Goal: Task Accomplishment & Management: Complete application form

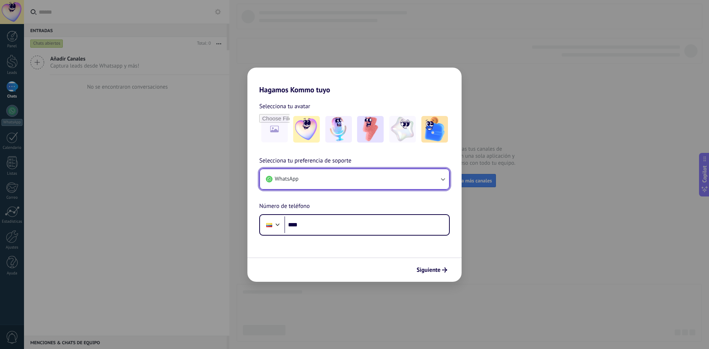
click at [311, 184] on button "WhatsApp" at bounding box center [354, 179] width 189 height 20
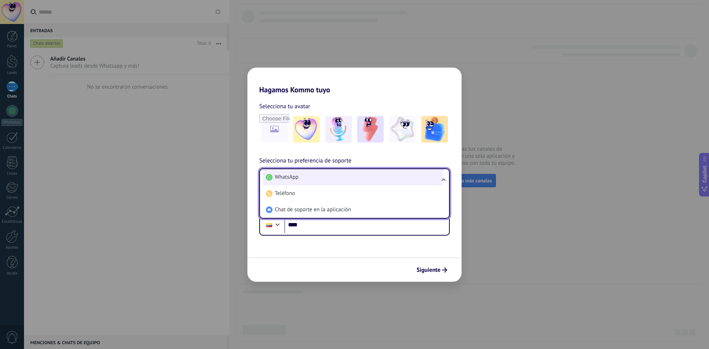
click at [327, 178] on li "WhatsApp" at bounding box center [353, 177] width 180 height 16
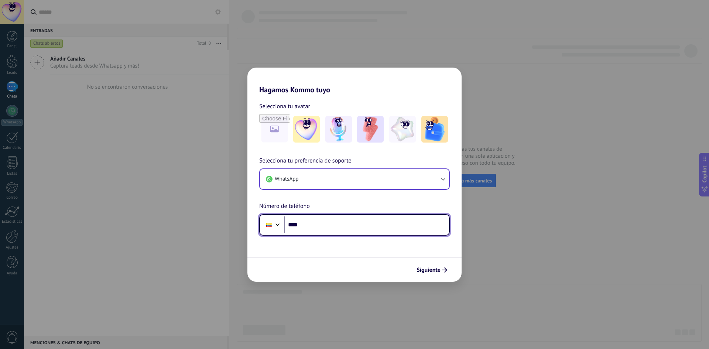
click at [332, 217] on input "****" at bounding box center [366, 224] width 165 height 17
click at [355, 225] on input "****" at bounding box center [366, 224] width 165 height 17
click at [332, 229] on input "****" at bounding box center [366, 224] width 165 height 17
type input "******"
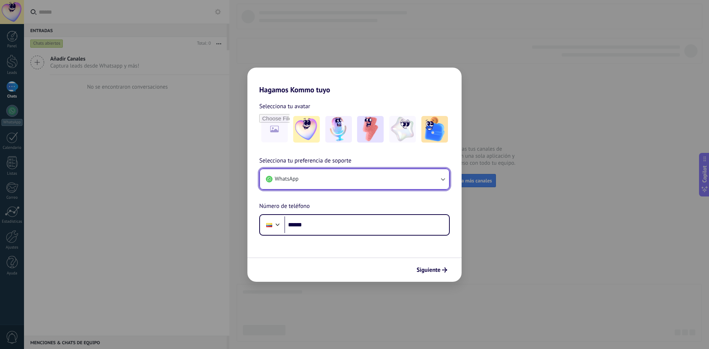
click at [348, 184] on button "WhatsApp" at bounding box center [354, 179] width 189 height 20
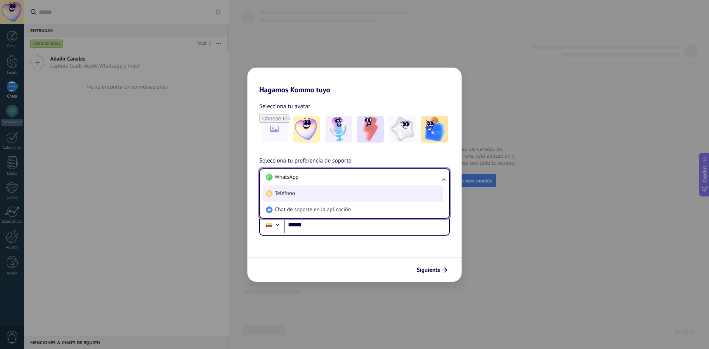
click at [348, 196] on li "Teléfono" at bounding box center [353, 193] width 180 height 16
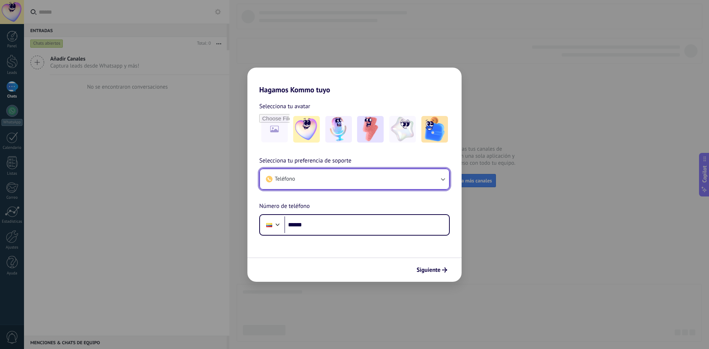
click at [348, 184] on button "Teléfono" at bounding box center [354, 179] width 189 height 20
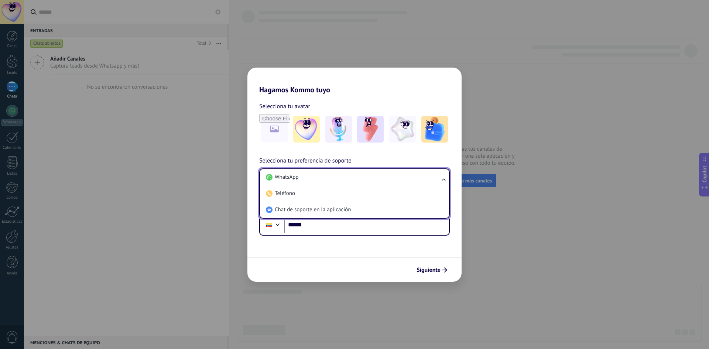
click at [327, 213] on span "Chat de soporte en la aplicación" at bounding box center [313, 209] width 76 height 7
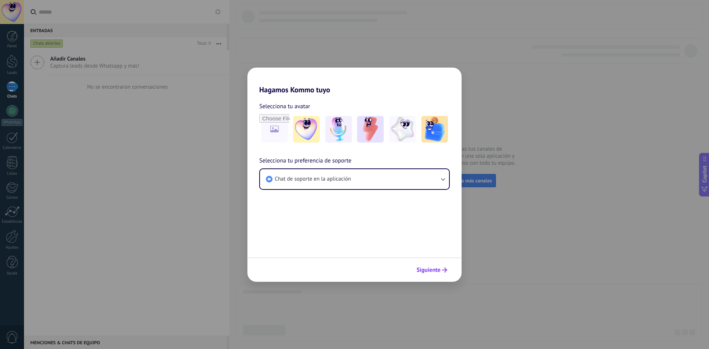
click at [437, 273] on span "Siguiente" at bounding box center [429, 269] width 24 height 5
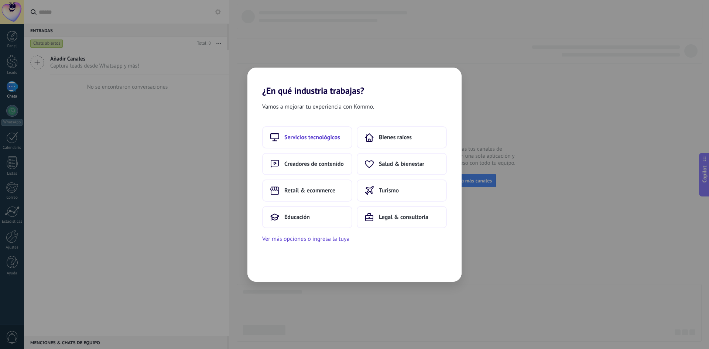
click at [311, 134] on span "Servicios tecnológicos" at bounding box center [312, 137] width 56 height 7
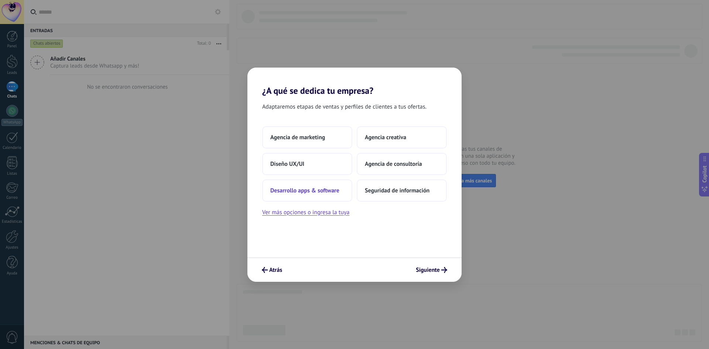
click at [333, 192] on span "Desarrollo apps & software" at bounding box center [304, 190] width 69 height 7
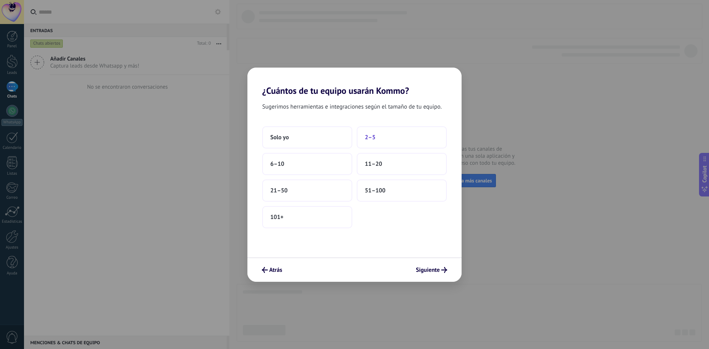
click at [380, 144] on button "2–5" at bounding box center [402, 137] width 90 height 22
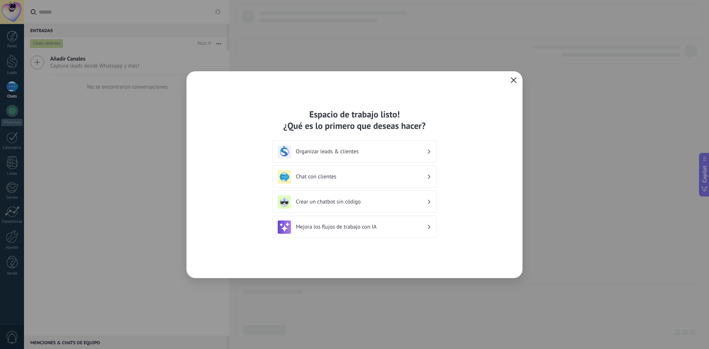
click at [512, 82] on icon "button" at bounding box center [514, 80] width 6 height 6
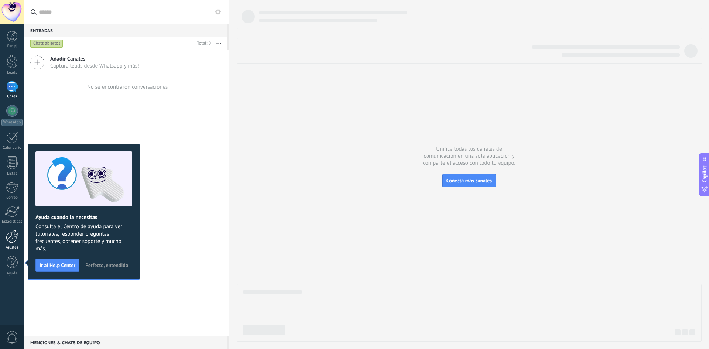
click at [13, 238] on div at bounding box center [12, 236] width 13 height 13
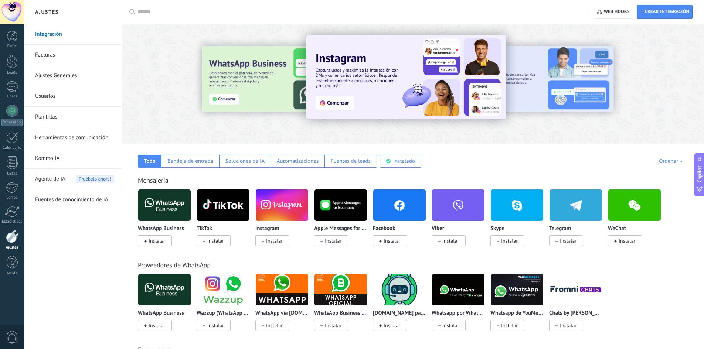
click at [78, 32] on link "Integración" at bounding box center [74, 34] width 79 height 21
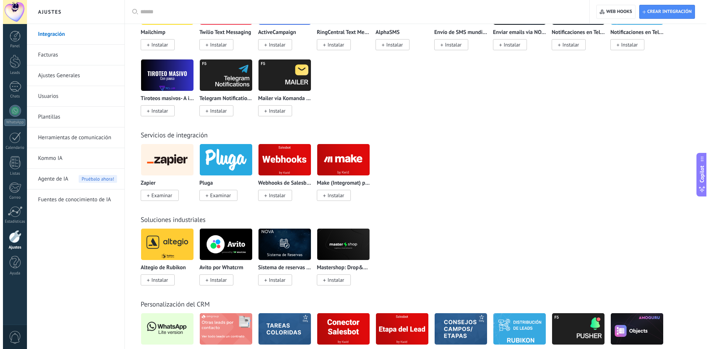
scroll to position [1182, 0]
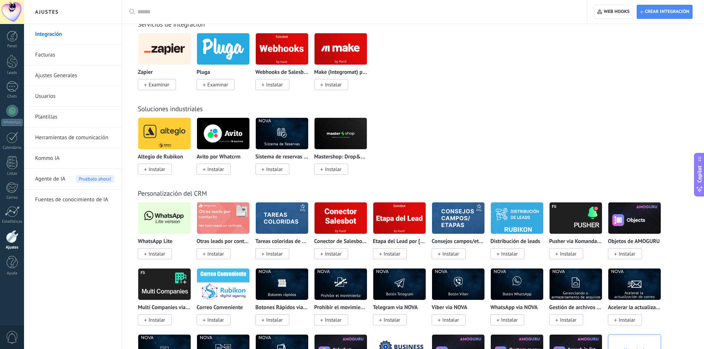
click at [162, 254] on span "Instalar" at bounding box center [156, 253] width 17 height 7
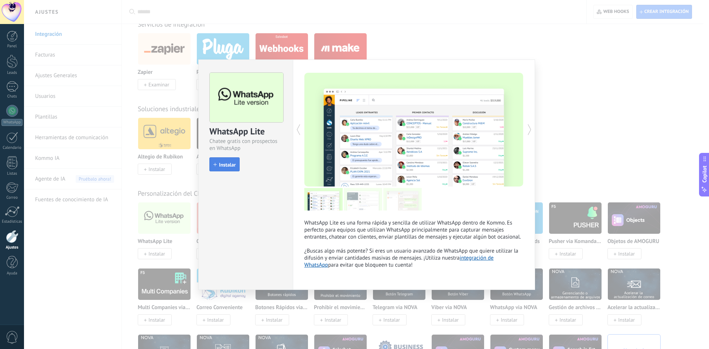
click at [216, 170] on button "Instalar" at bounding box center [224, 164] width 30 height 14
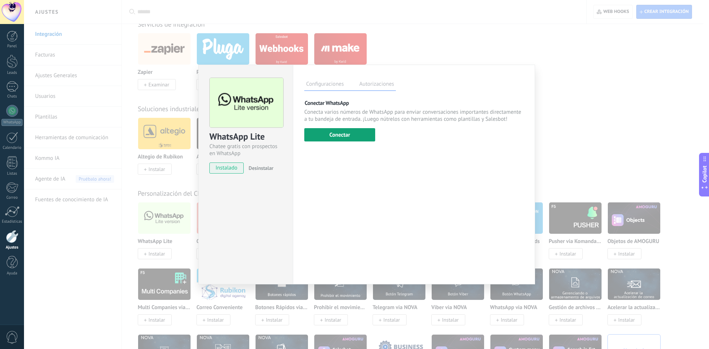
click at [358, 134] on button "Conectar" at bounding box center [339, 134] width 71 height 13
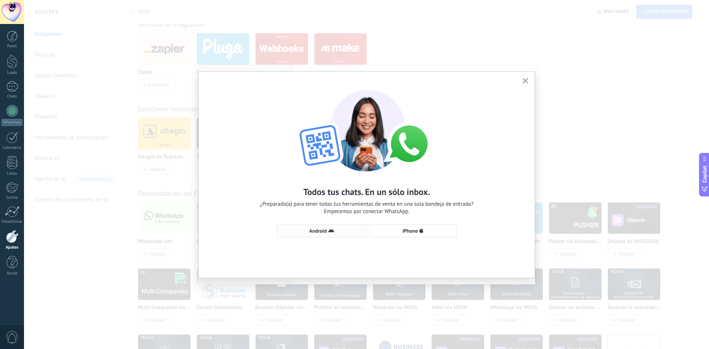
click at [326, 236] on button "Android" at bounding box center [322, 230] width 90 height 13
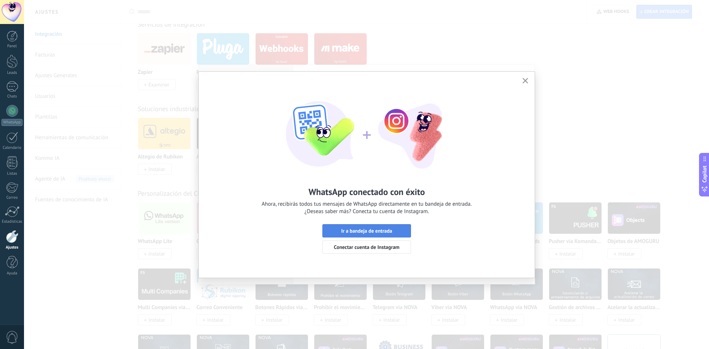
click at [368, 233] on span "Ir a bandeja de entrada" at bounding box center [366, 230] width 51 height 5
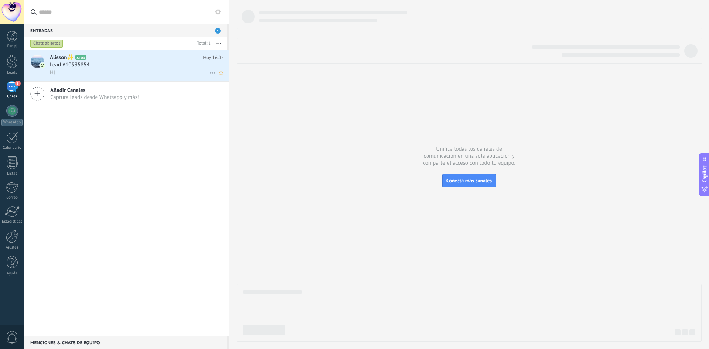
click at [146, 75] on div "Hl" at bounding box center [137, 73] width 174 height 8
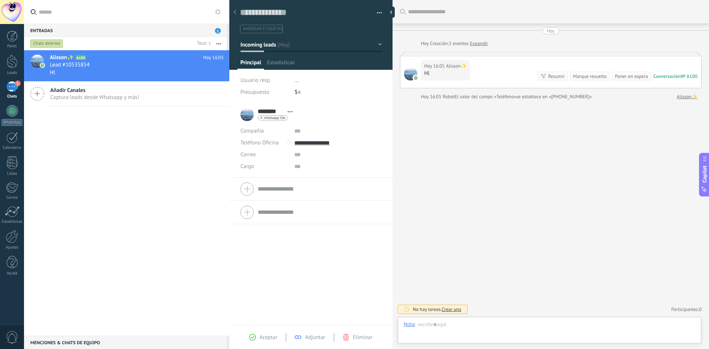
scroll to position [11, 0]
click at [445, 326] on div "Alisson✨" at bounding box center [440, 324] width 24 height 7
click at [581, 329] on div at bounding box center [550, 332] width 292 height 22
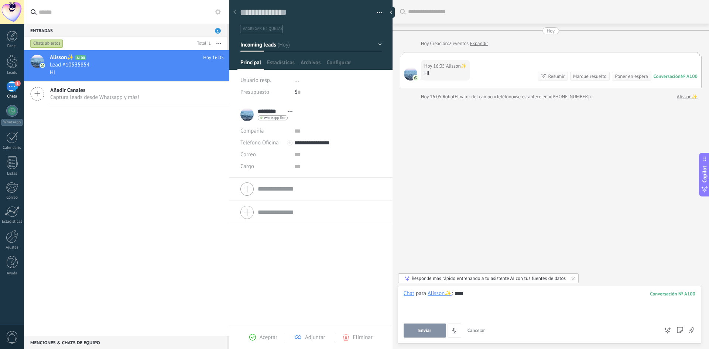
click at [438, 334] on button "Enviar" at bounding box center [425, 331] width 42 height 14
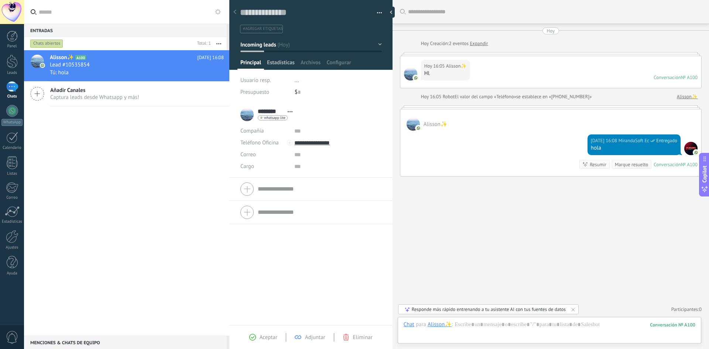
drag, startPoint x: 281, startPoint y: 62, endPoint x: 277, endPoint y: 66, distance: 5.5
click at [278, 65] on span "Estadísticas" at bounding box center [281, 64] width 28 height 11
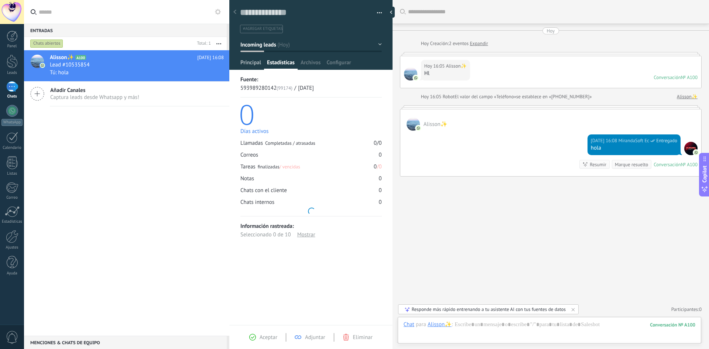
click at [253, 63] on span "Principal" at bounding box center [250, 64] width 21 height 11
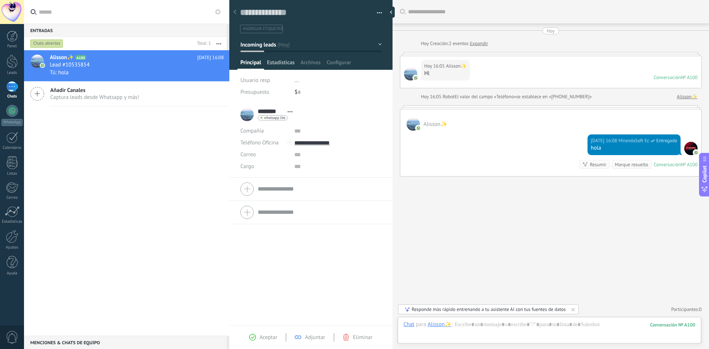
click at [266, 60] on div "Estadísticas" at bounding box center [281, 64] width 34 height 11
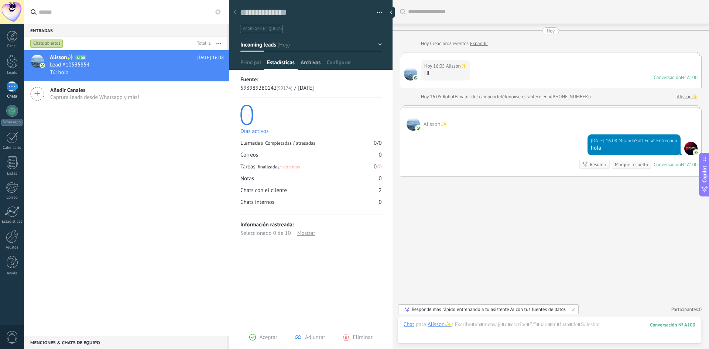
click at [305, 69] on span "Archivos" at bounding box center [311, 64] width 20 height 11
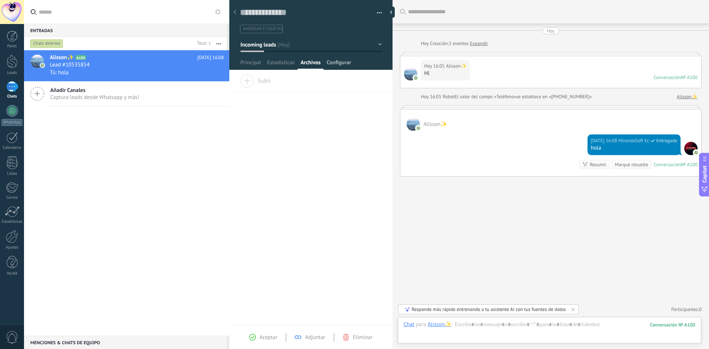
click at [338, 61] on span "Configurar" at bounding box center [339, 64] width 24 height 11
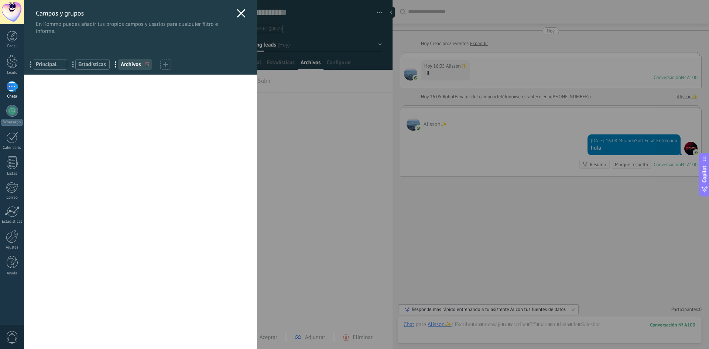
click at [237, 11] on icon at bounding box center [241, 13] width 9 height 9
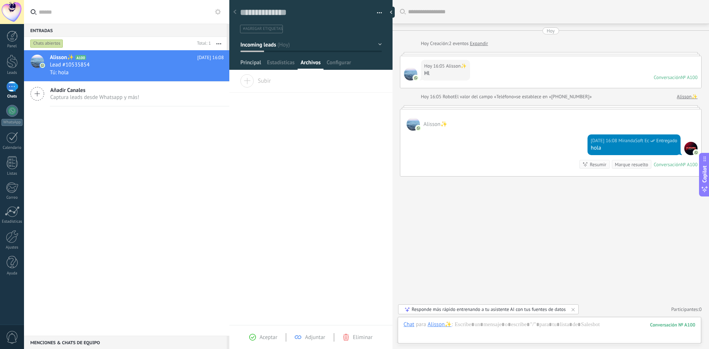
click at [260, 62] on span "Principal" at bounding box center [250, 64] width 21 height 11
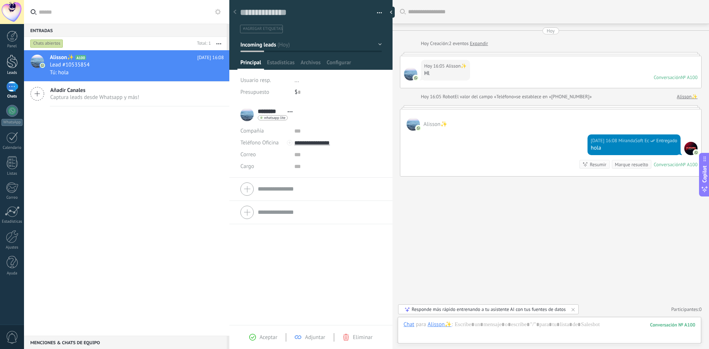
click at [9, 64] on div at bounding box center [12, 62] width 11 height 14
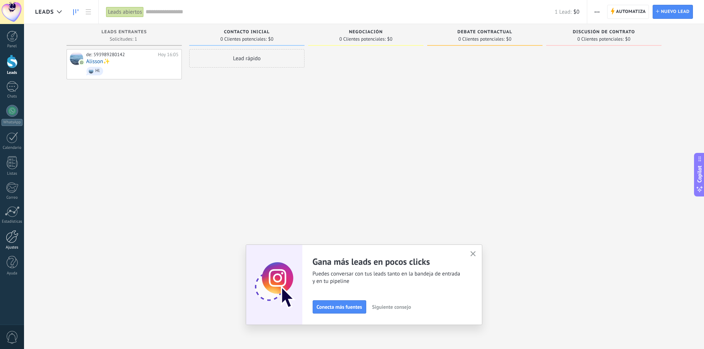
click at [12, 232] on div at bounding box center [12, 236] width 13 height 13
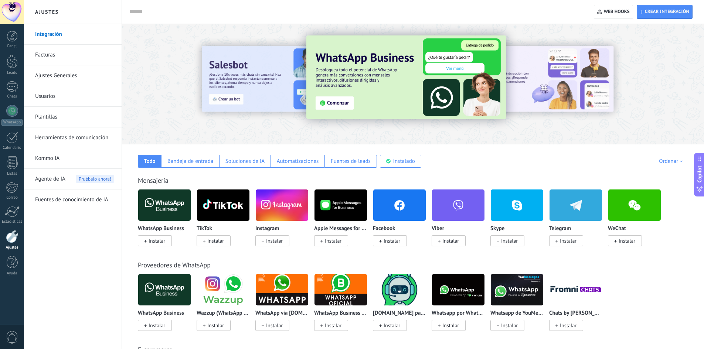
click at [400, 243] on span "Instalar" at bounding box center [391, 240] width 17 height 7
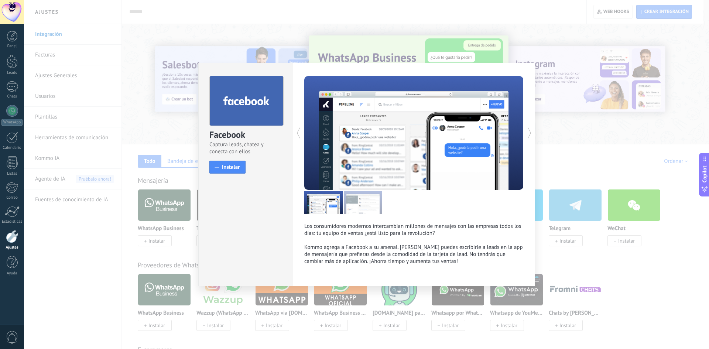
click at [580, 146] on div "Facebook Captura leads, chatea y conecta con ellos install Instalar Los consumi…" at bounding box center [366, 174] width 685 height 349
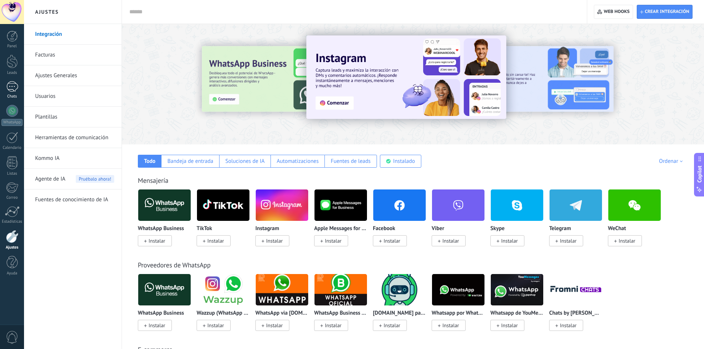
click at [20, 83] on link "1 Chats" at bounding box center [12, 90] width 24 height 18
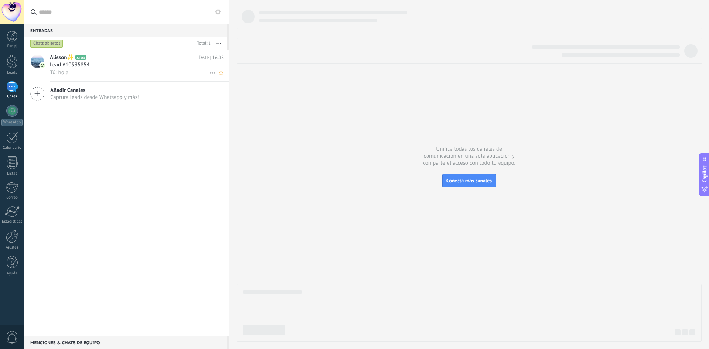
click at [119, 65] on div "Lead #10535854" at bounding box center [137, 64] width 174 height 7
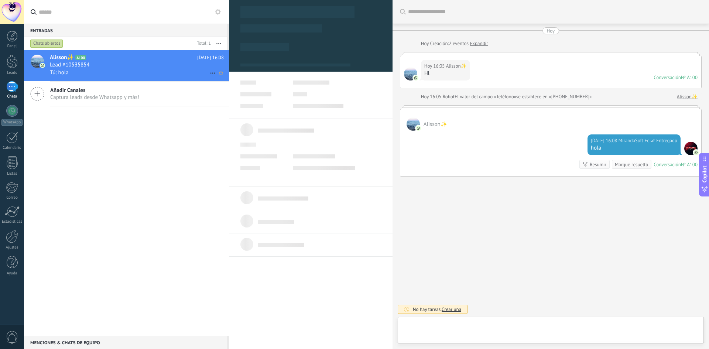
type textarea "**********"
